Goal: Find specific page/section: Find specific page/section

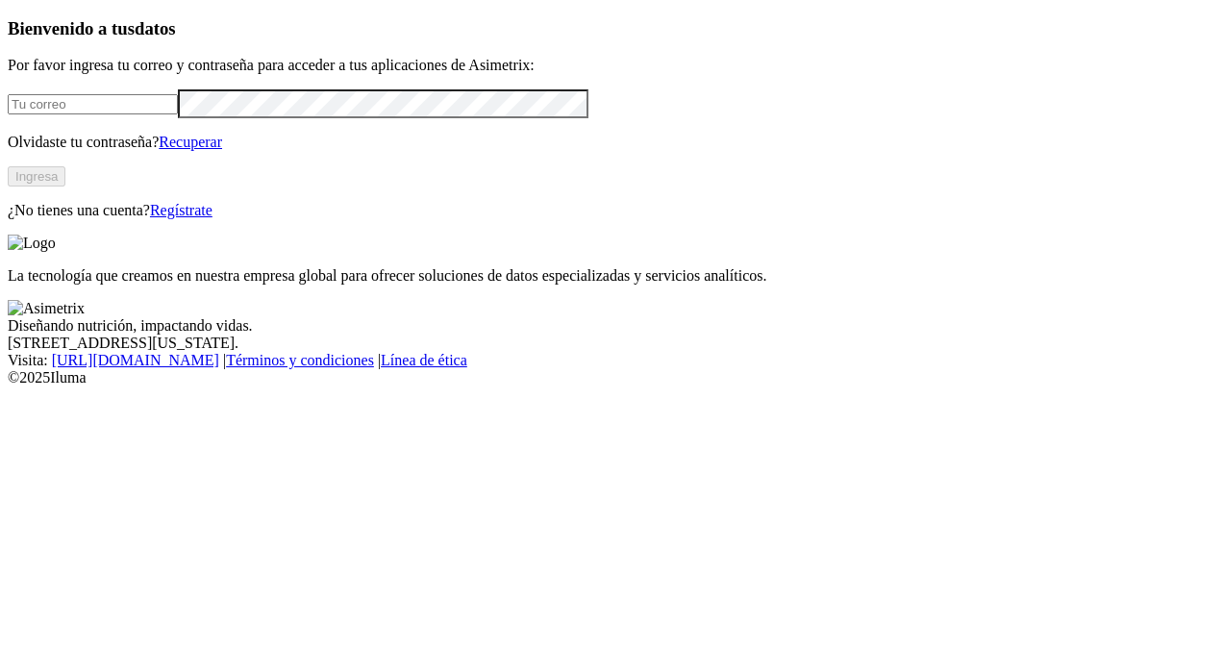
type input "[PERSON_NAME][EMAIL_ADDRESS][PERSON_NAME][DOMAIN_NAME]"
click at [65, 187] on button "Ingresa" at bounding box center [37, 176] width 58 height 20
